Goal: Task Accomplishment & Management: Use online tool/utility

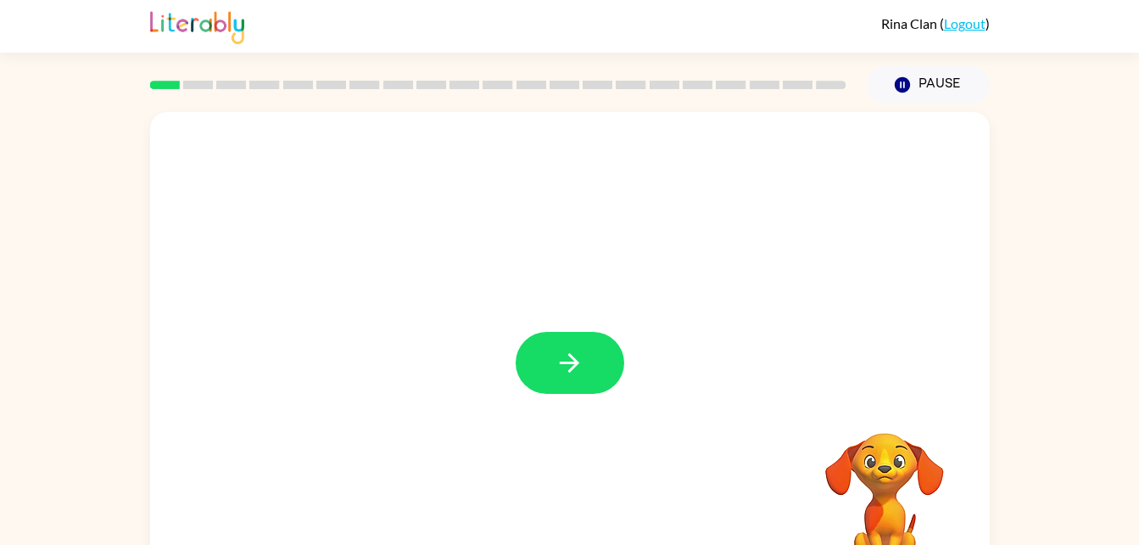
click at [585, 400] on div at bounding box center [570, 354] width 840 height 484
click at [577, 327] on div at bounding box center [570, 354] width 840 height 484
drag, startPoint x: 577, startPoint y: 327, endPoint x: 568, endPoint y: 391, distance: 65.1
drag, startPoint x: 568, startPoint y: 391, endPoint x: 1003, endPoint y: 163, distance: 491.4
click at [1003, 163] on div "Your browser must support playing .mp4 files to use Literably. Please try using…" at bounding box center [569, 350] width 1139 height 492
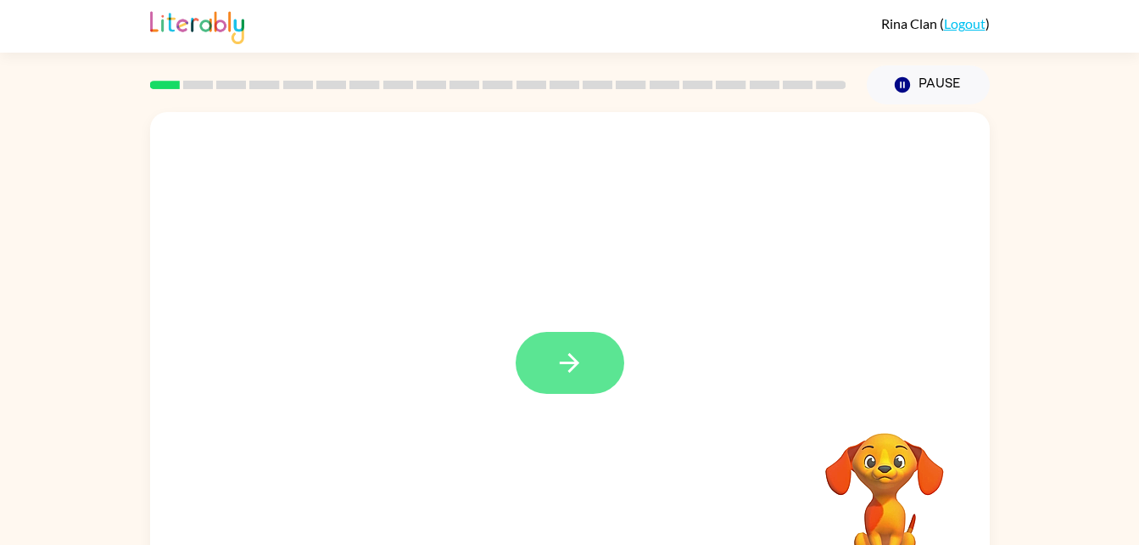
click at [595, 357] on button "button" at bounding box center [570, 363] width 109 height 62
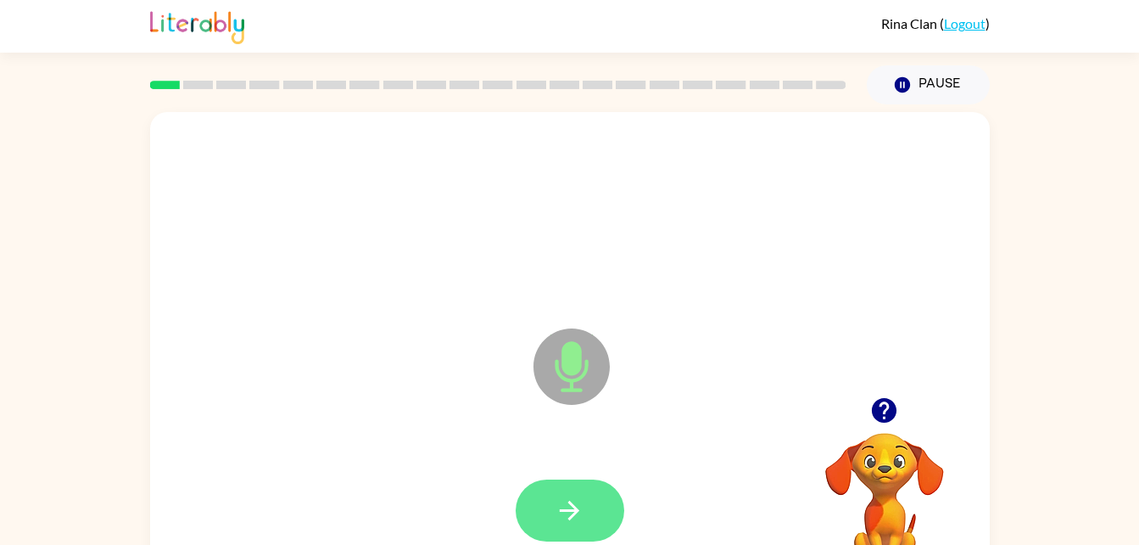
click at [581, 513] on icon "button" at bounding box center [570, 510] width 30 height 30
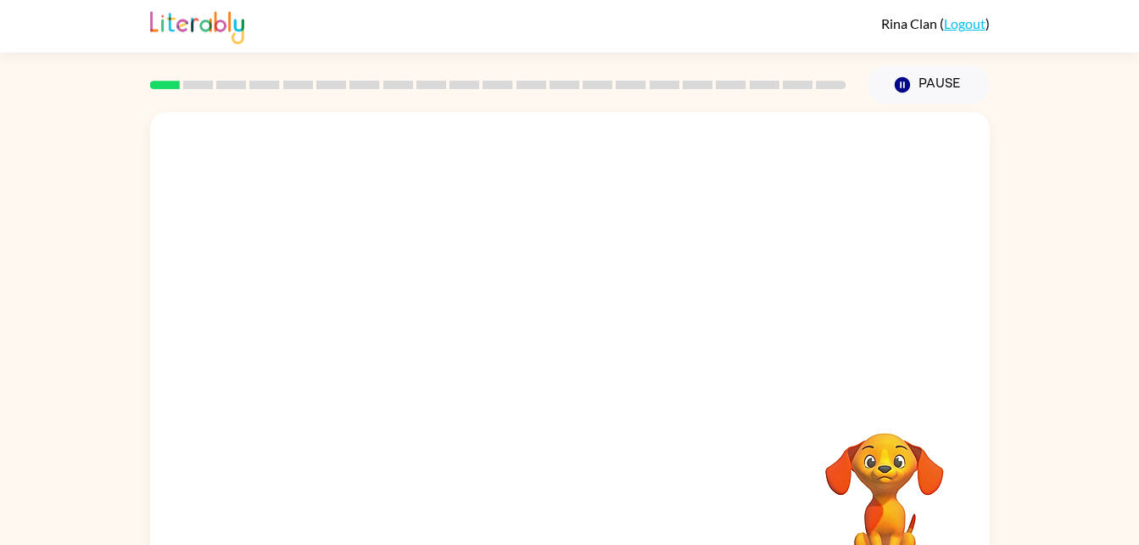
click at [581, 513] on div at bounding box center [570, 510] width 806 height 139
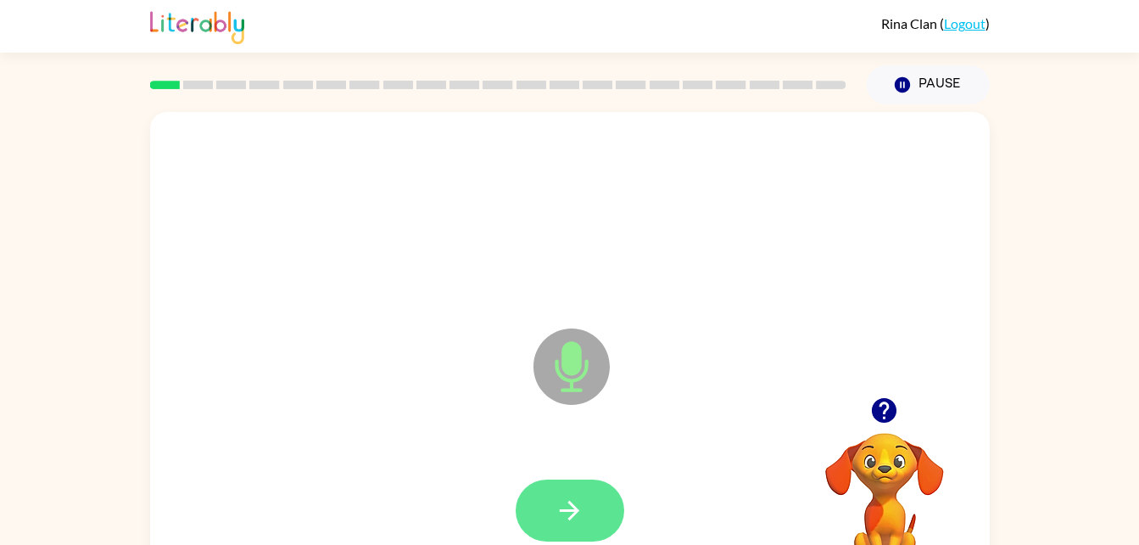
click at [594, 527] on button "button" at bounding box center [570, 510] width 109 height 62
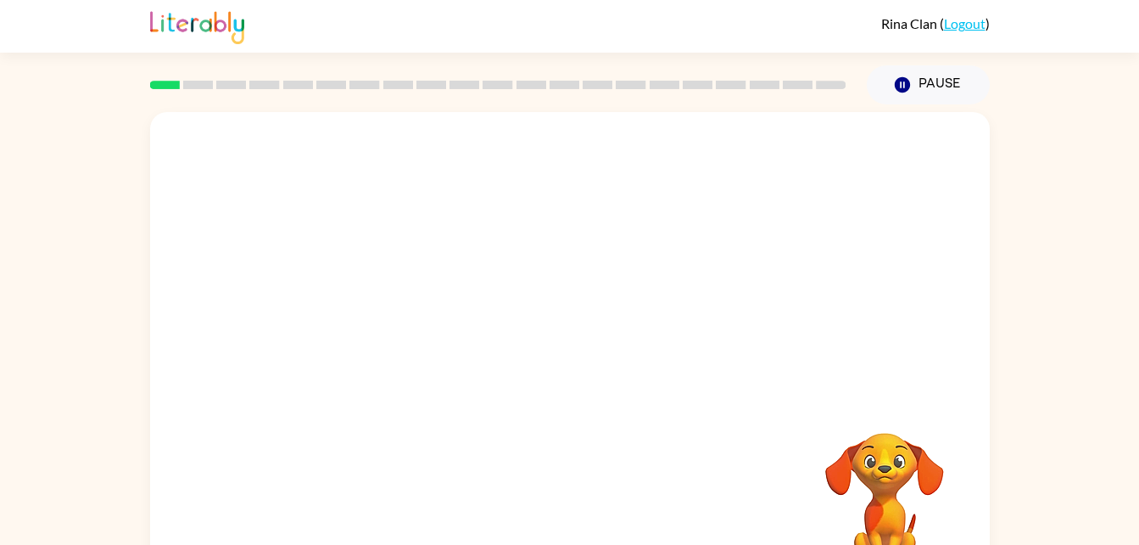
click at [870, 270] on div at bounding box center [570, 215] width 806 height 139
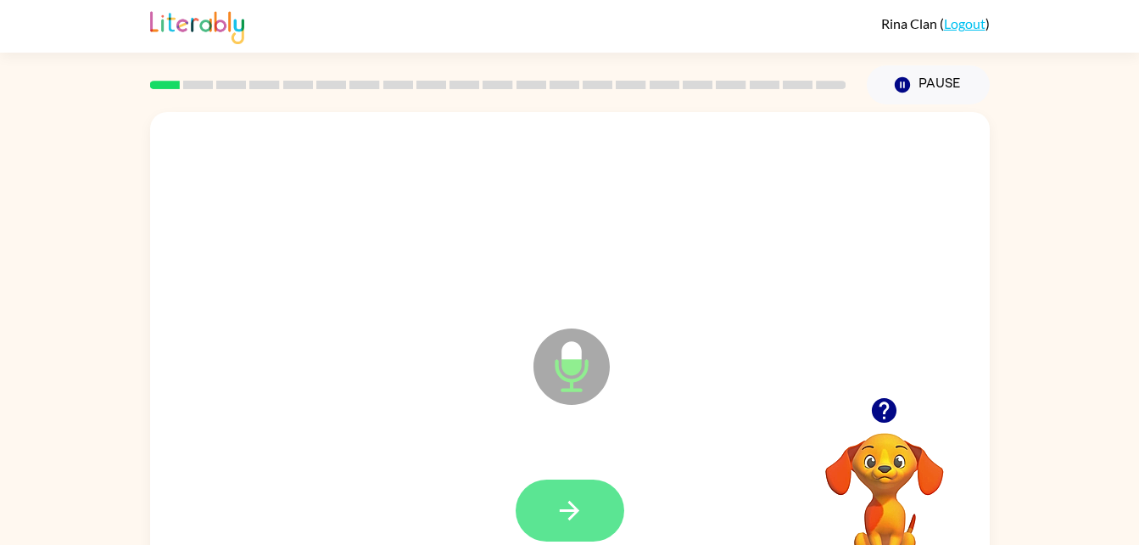
click at [582, 497] on icon "button" at bounding box center [570, 510] width 30 height 30
click at [552, 499] on button "button" at bounding box center [570, 510] width 109 height 62
click at [573, 351] on icon "Microphone The Microphone is here when it is your turn to talk" at bounding box center [656, 387] width 255 height 127
click at [893, 451] on video "Your browser must support playing .mp4 files to use Literably. Please try using…" at bounding box center [885, 491] width 170 height 170
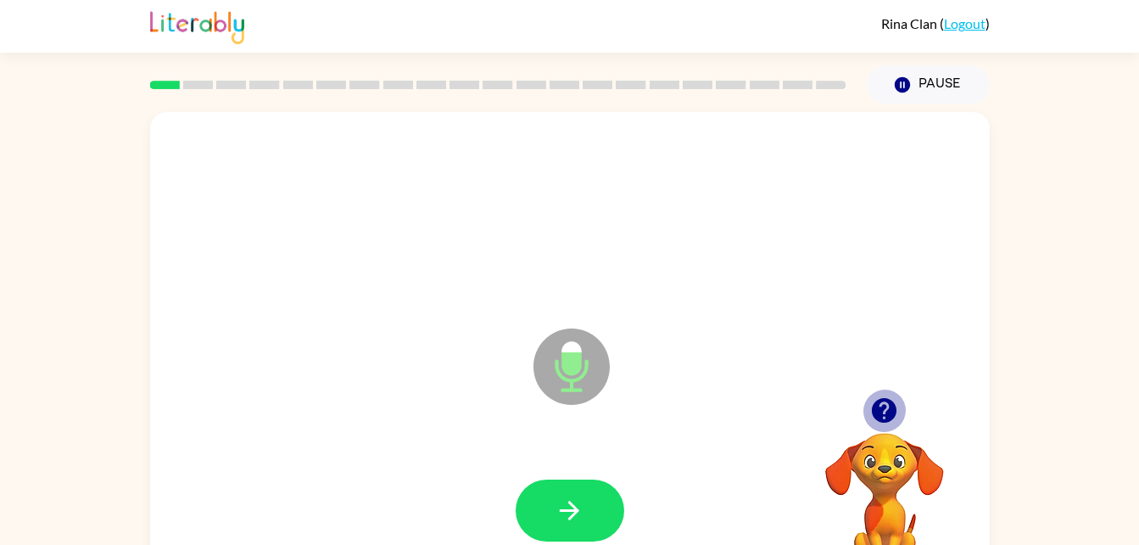
click at [872, 425] on icon "button" at bounding box center [885, 410] width 30 height 30
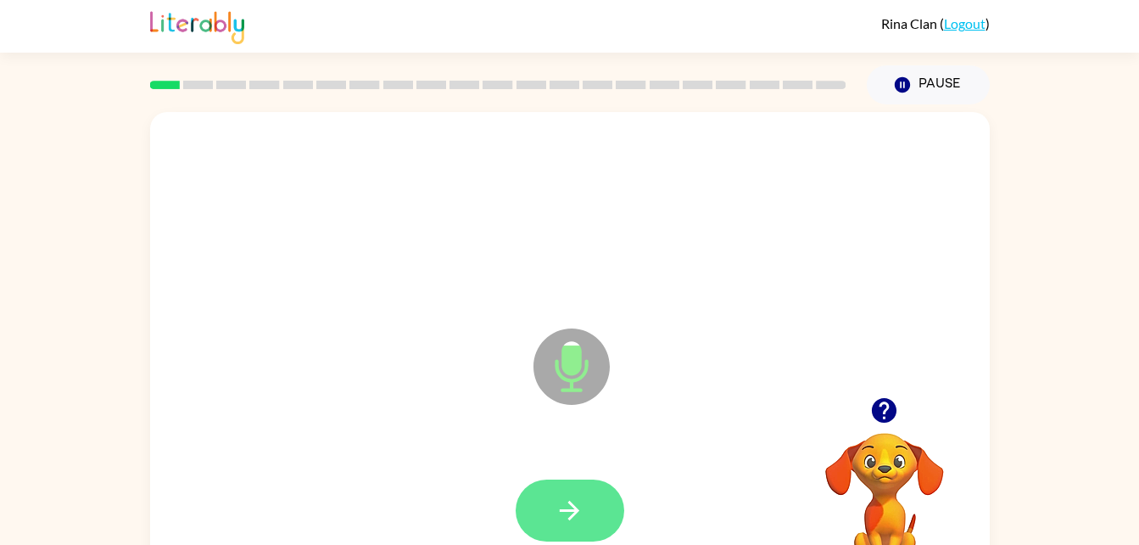
click at [568, 493] on button "button" at bounding box center [570, 510] width 109 height 62
click at [585, 495] on button "button" at bounding box center [570, 510] width 109 height 62
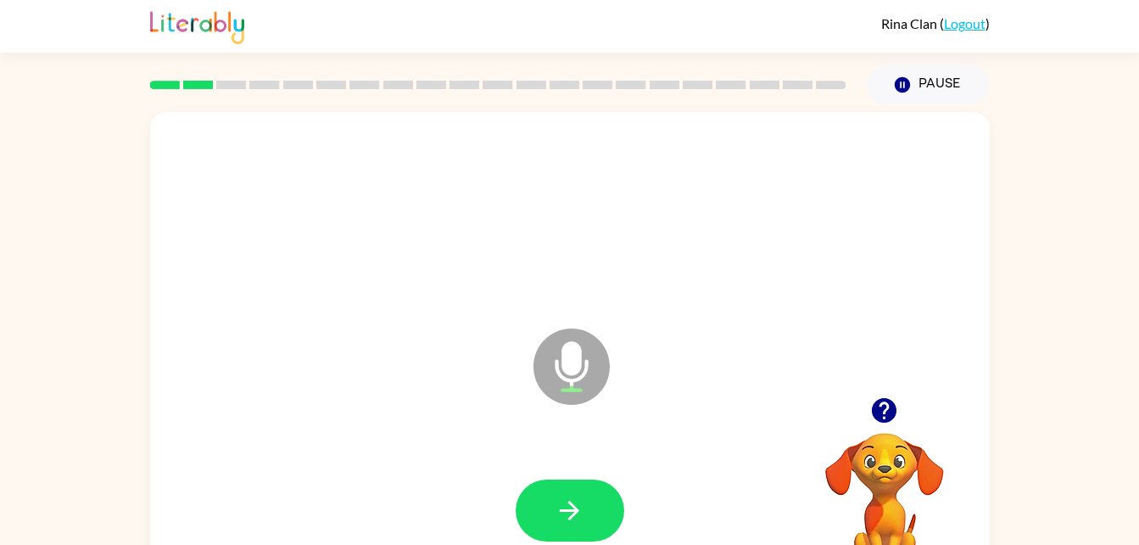
click at [258, 482] on div at bounding box center [570, 510] width 806 height 139
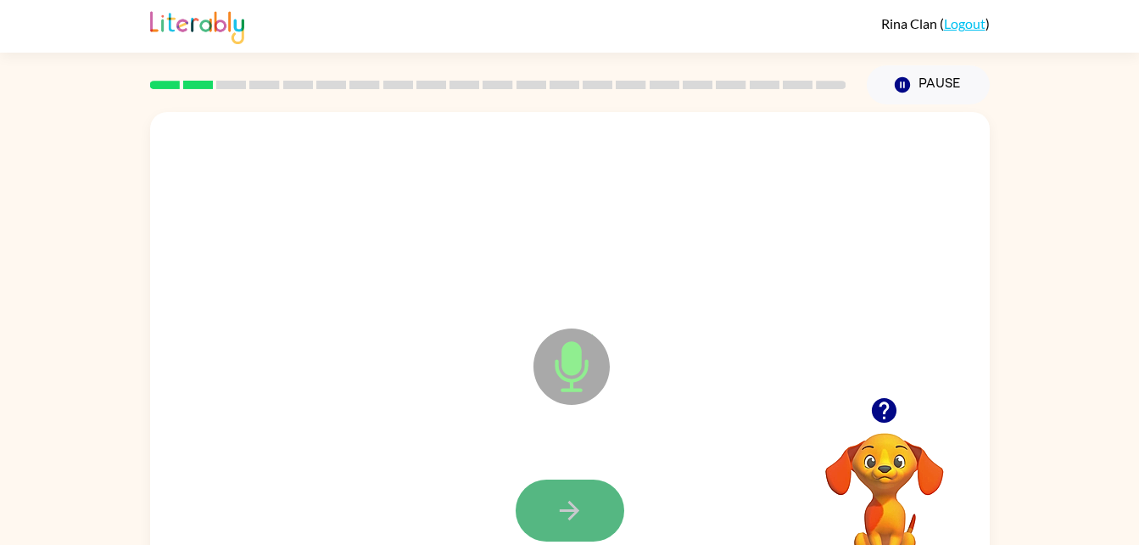
click at [562, 509] on icon "button" at bounding box center [570, 511] width 20 height 20
click at [531, 380] on icon "Microphone The Microphone is here when it is your turn to talk" at bounding box center [656, 387] width 255 height 127
click at [585, 406] on icon "Microphone The Microphone is here when it is your turn to talk" at bounding box center [656, 387] width 255 height 127
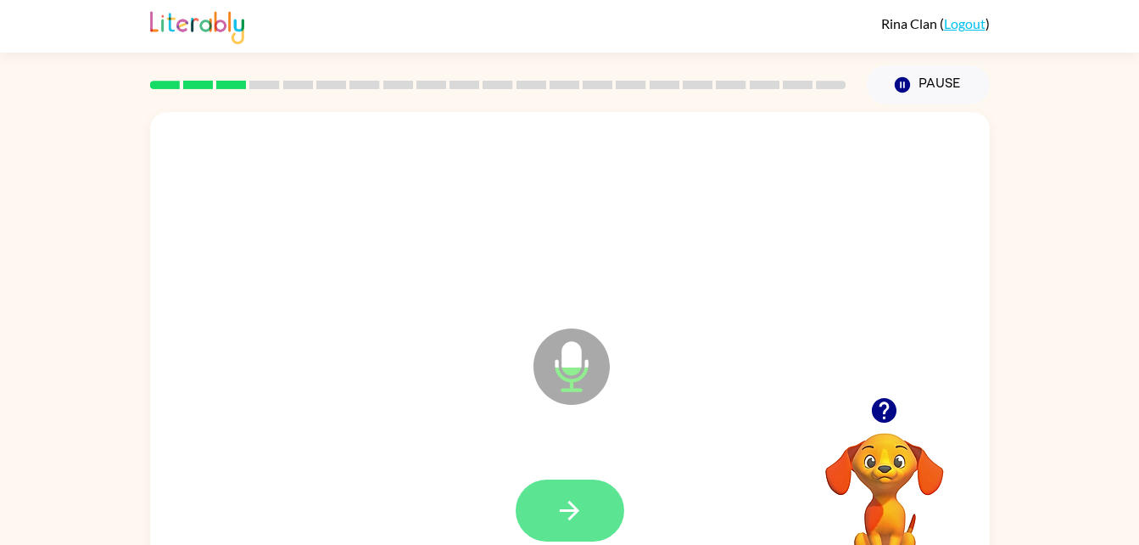
click at [578, 533] on button "button" at bounding box center [570, 510] width 109 height 62
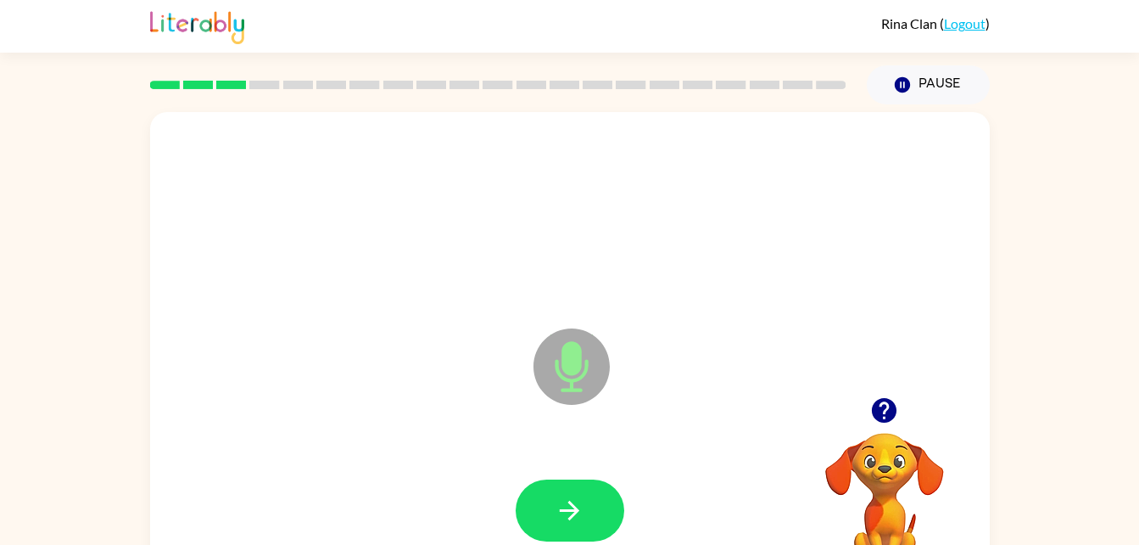
click at [647, 530] on div at bounding box center [570, 510] width 806 height 139
click at [616, 538] on div at bounding box center [570, 510] width 109 height 62
click at [595, 491] on button "button" at bounding box center [570, 510] width 109 height 62
click at [585, 501] on button "button" at bounding box center [570, 510] width 109 height 62
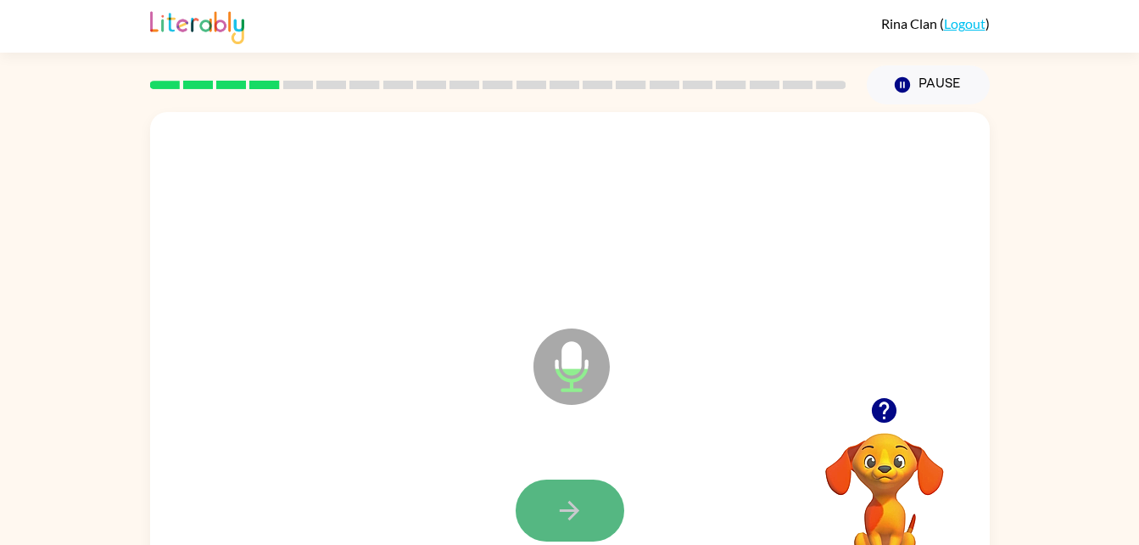
click at [589, 504] on button "button" at bounding box center [570, 510] width 109 height 62
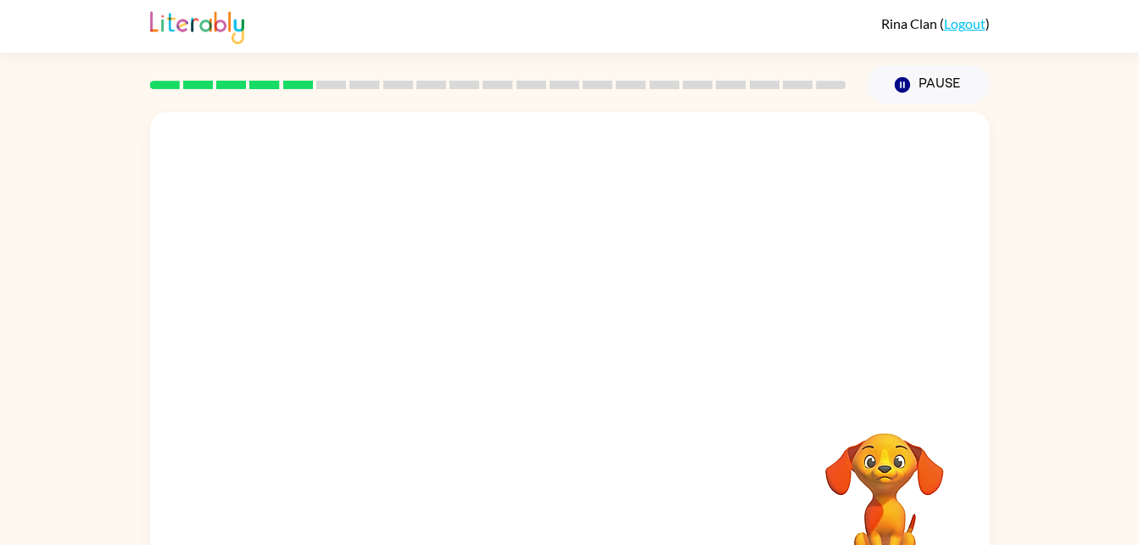
click at [115, 442] on div "Your browser must support playing .mp4 files to use Literably. Please try using…" at bounding box center [569, 350] width 1139 height 492
click at [72, 467] on div "Your browser must support playing .mp4 files to use Literably. Please try using…" at bounding box center [569, 350] width 1139 height 492
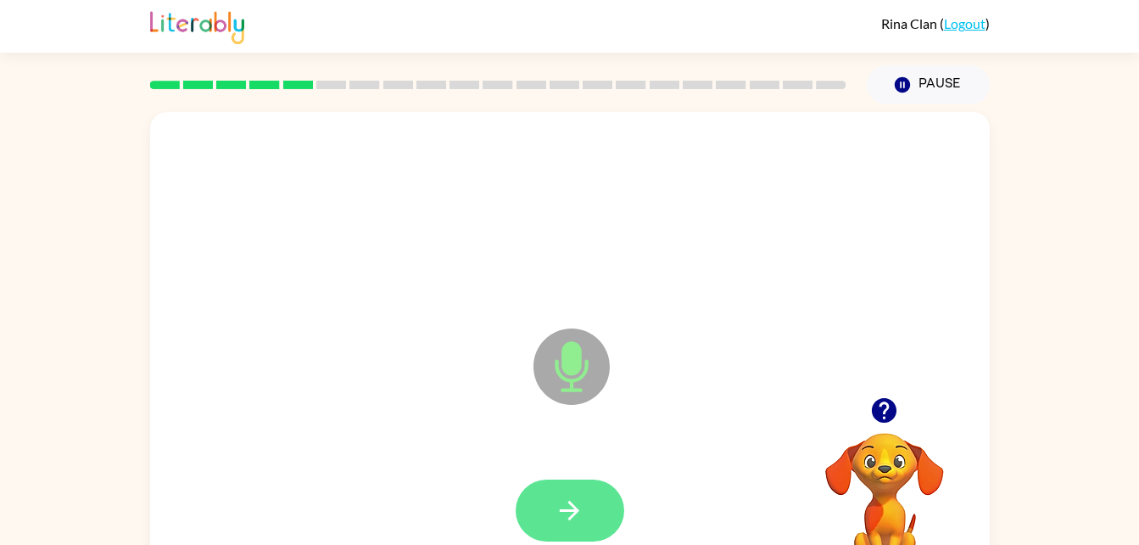
click at [575, 492] on button "button" at bounding box center [570, 510] width 109 height 62
click at [598, 540] on button "button" at bounding box center [570, 510] width 109 height 62
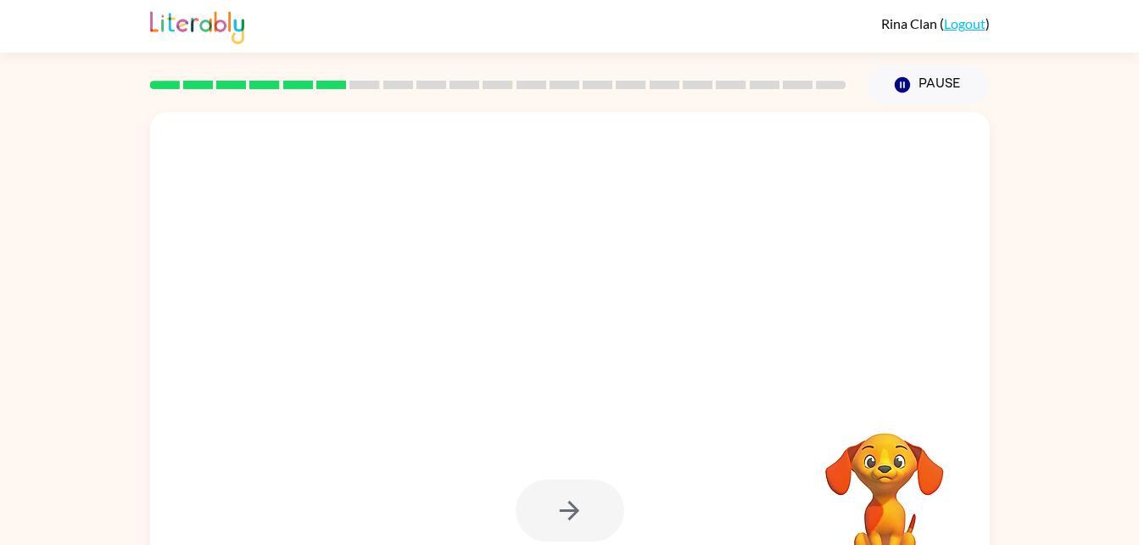
click at [733, 238] on div at bounding box center [570, 215] width 806 height 139
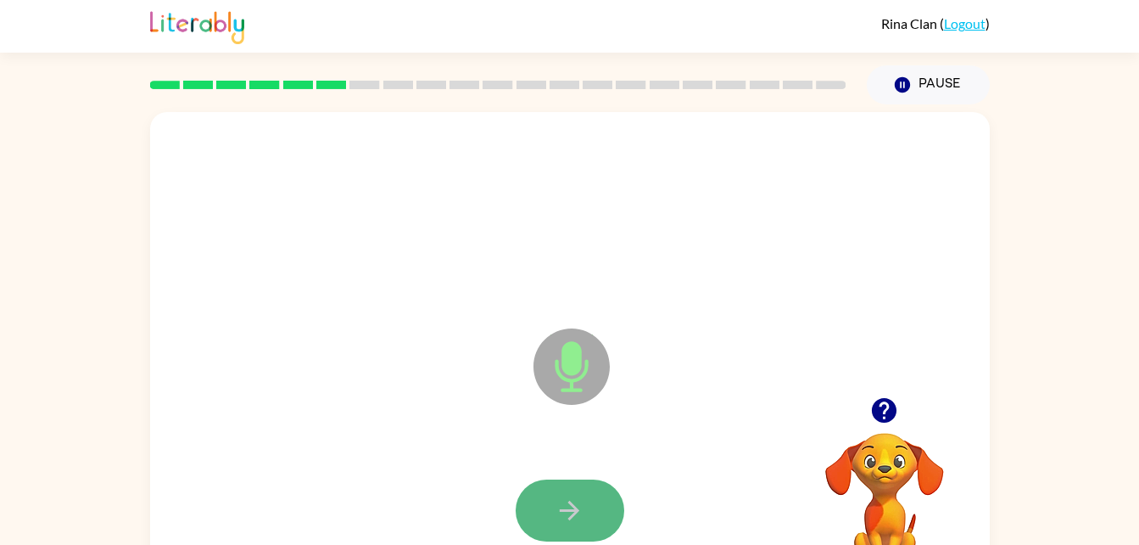
click at [580, 495] on icon "button" at bounding box center [570, 510] width 30 height 30
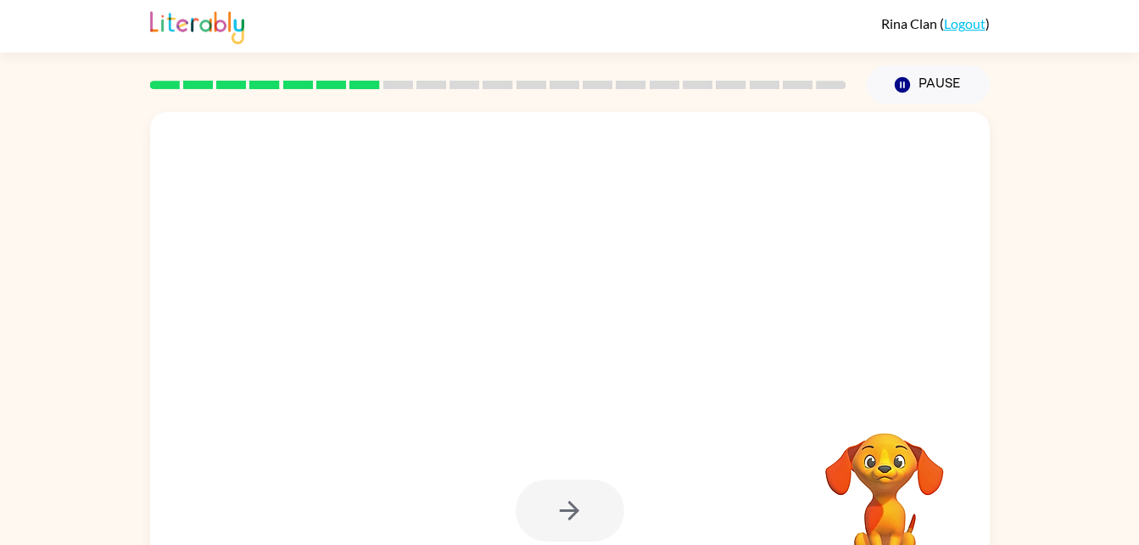
drag, startPoint x: 580, startPoint y: 495, endPoint x: 579, endPoint y: 485, distance: 10.3
drag, startPoint x: 579, startPoint y: 485, endPoint x: 937, endPoint y: 355, distance: 381.1
click at [937, 355] on div at bounding box center [570, 354] width 840 height 484
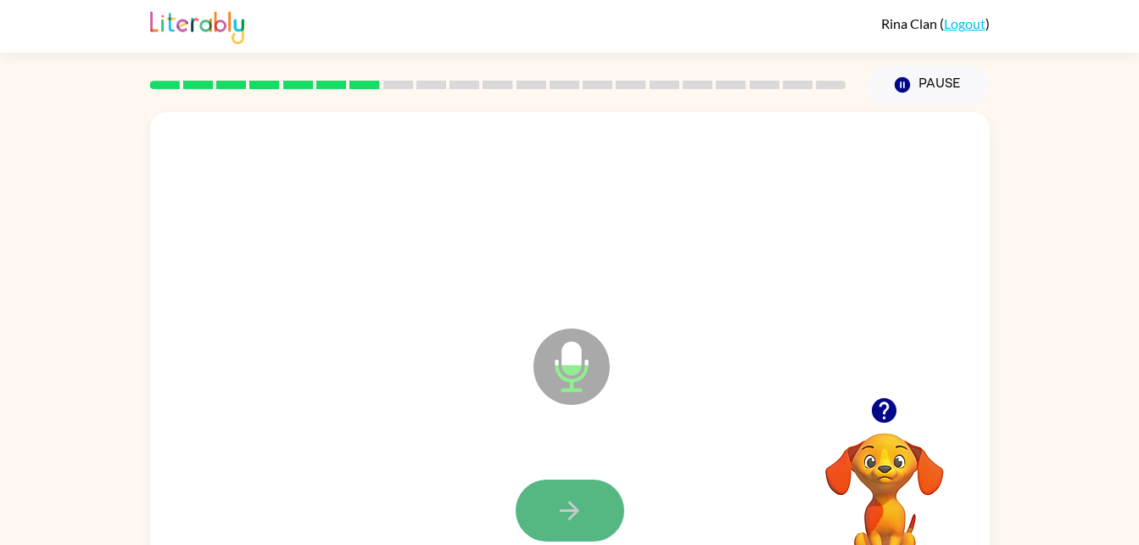
click at [557, 523] on icon "button" at bounding box center [570, 510] width 30 height 30
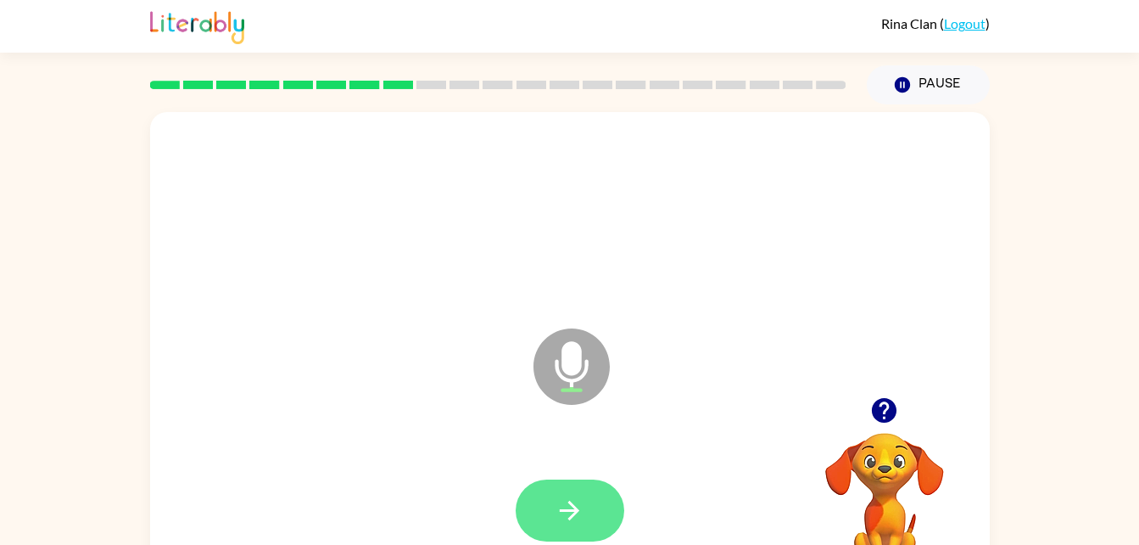
click at [577, 533] on button "button" at bounding box center [570, 510] width 109 height 62
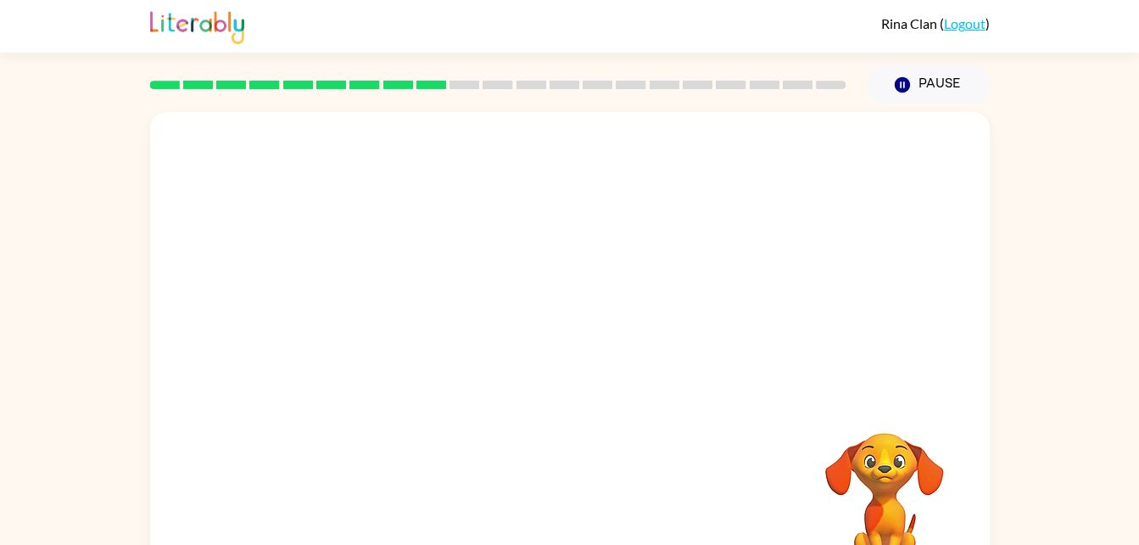
click at [645, 522] on div "Your browser must support playing .mp4 files to use Literably. Please try using…" at bounding box center [570, 354] width 840 height 484
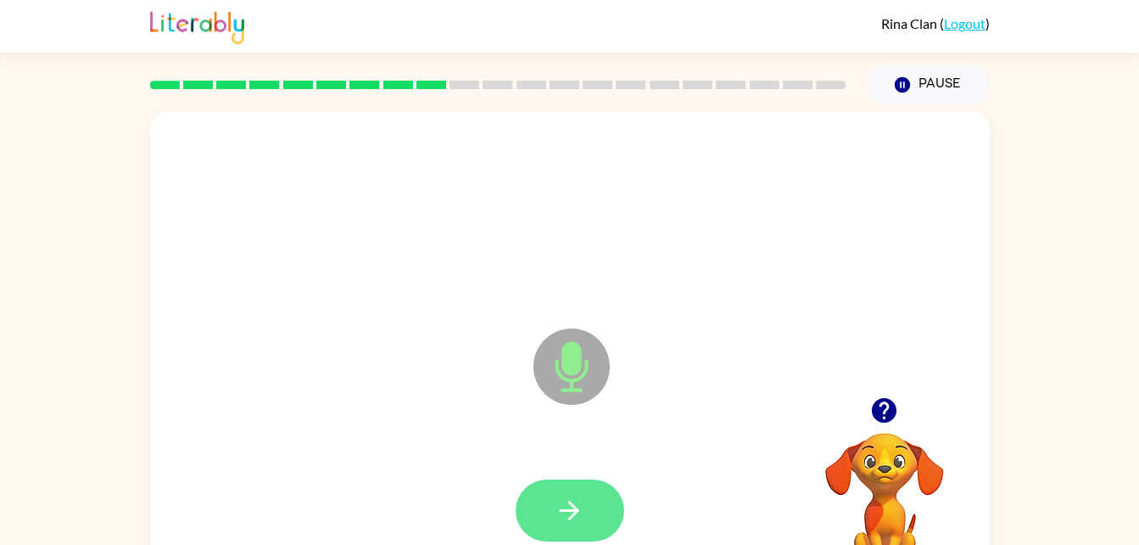
click at [590, 510] on button "button" at bounding box center [570, 510] width 109 height 62
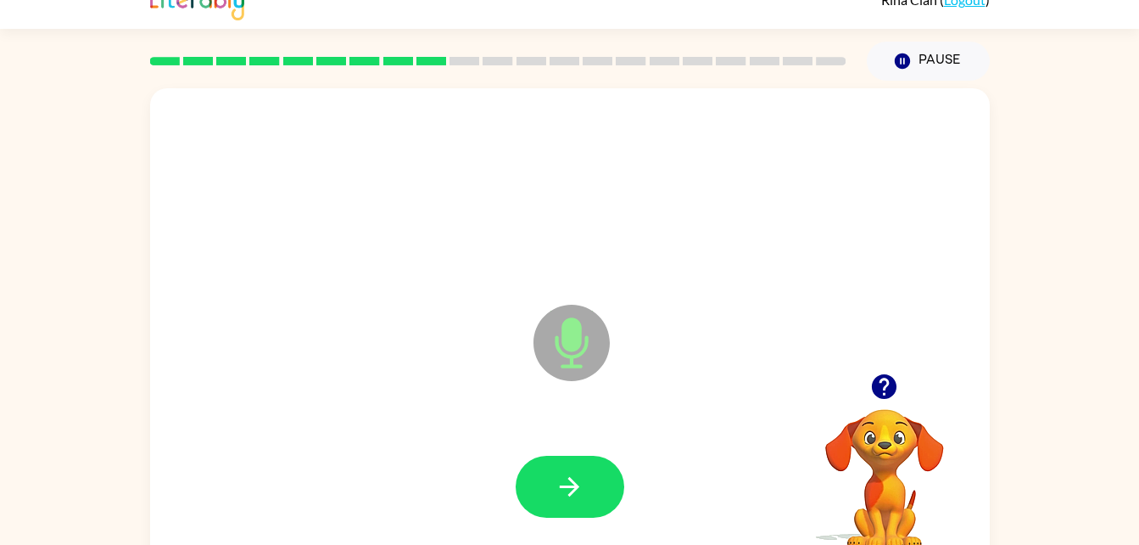
scroll to position [52, 0]
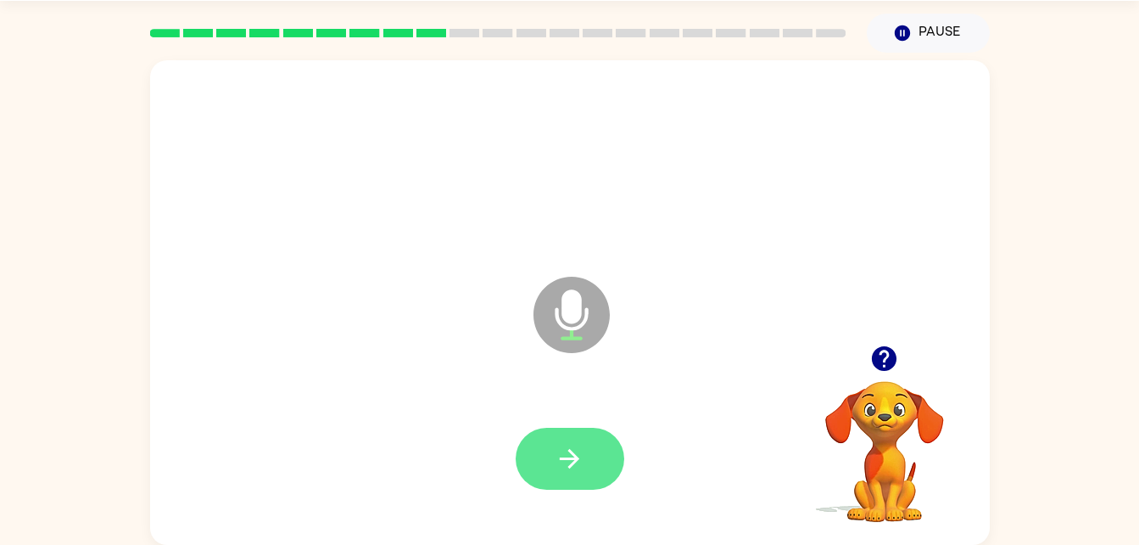
click at [590, 467] on button "button" at bounding box center [570, 459] width 109 height 62
click at [578, 477] on button "button" at bounding box center [570, 459] width 109 height 62
click at [583, 447] on icon "button" at bounding box center [570, 459] width 30 height 30
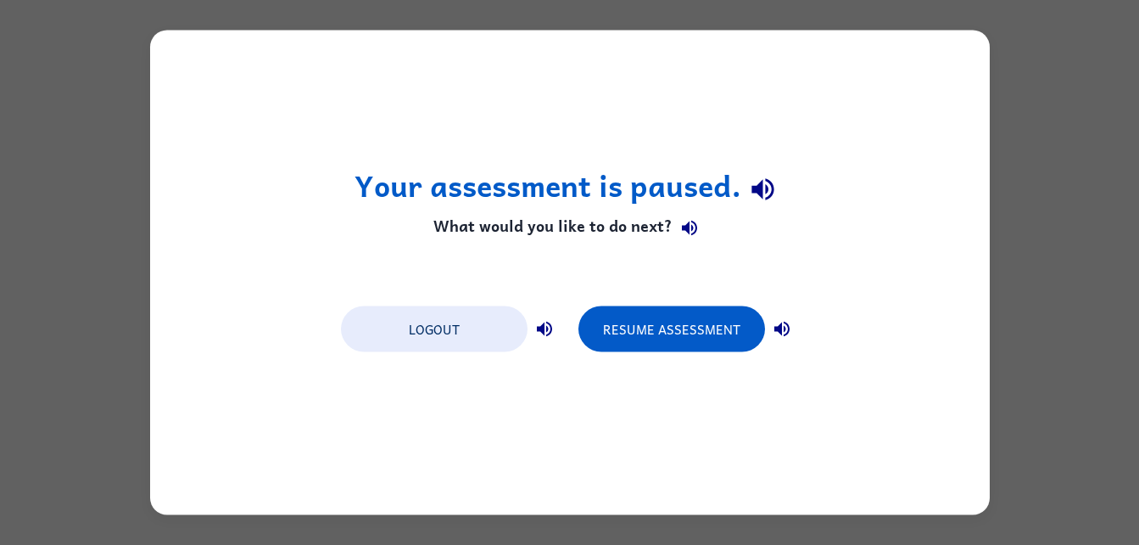
scroll to position [0, 0]
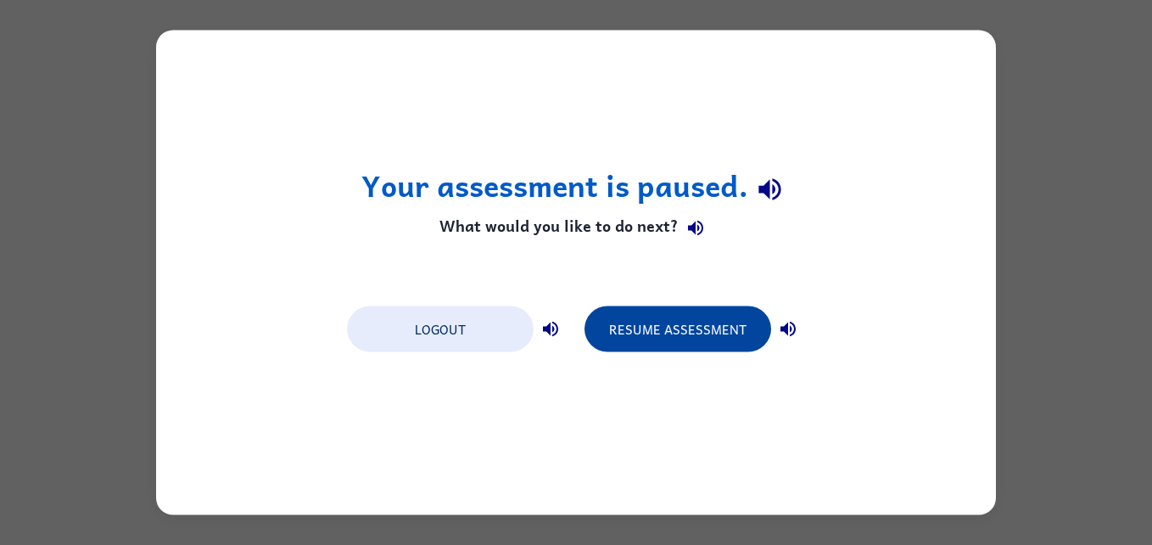
click at [752, 344] on button "Resume Assessment" at bounding box center [678, 329] width 187 height 46
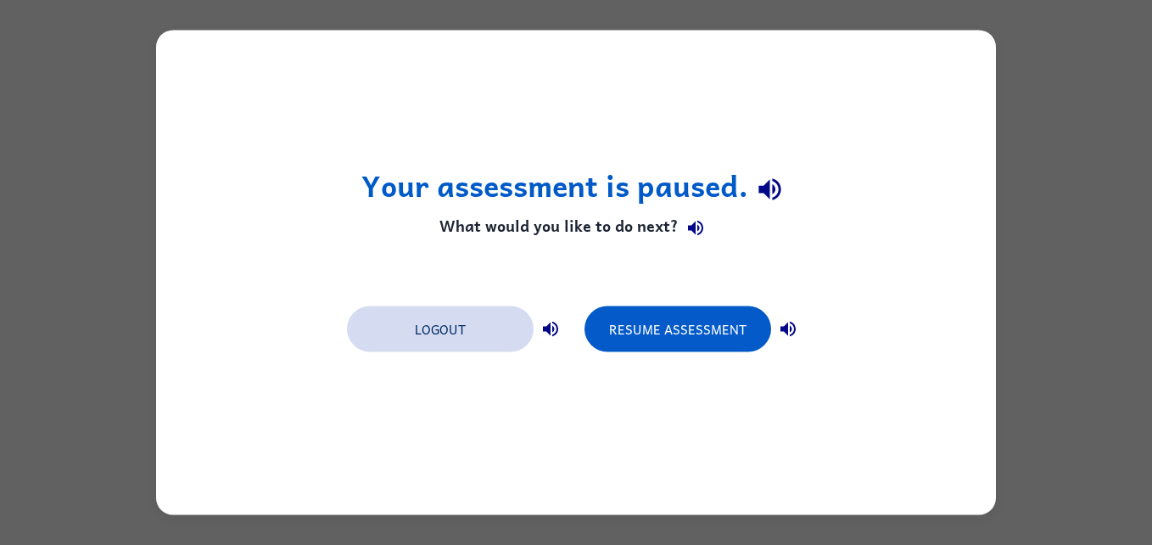
click at [439, 337] on button "Logout" at bounding box center [440, 329] width 187 height 46
